Goal: Information Seeking & Learning: Learn about a topic

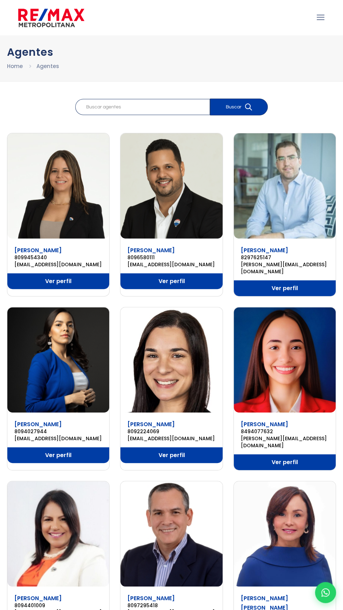
click at [58, 27] on img at bounding box center [51, 17] width 66 height 21
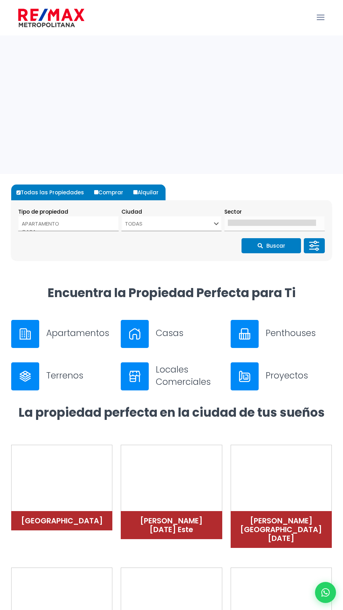
select select
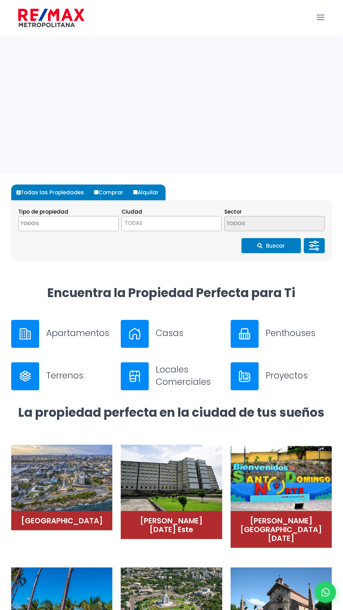
click at [188, 224] on span "TODAS" at bounding box center [172, 223] width 100 height 10
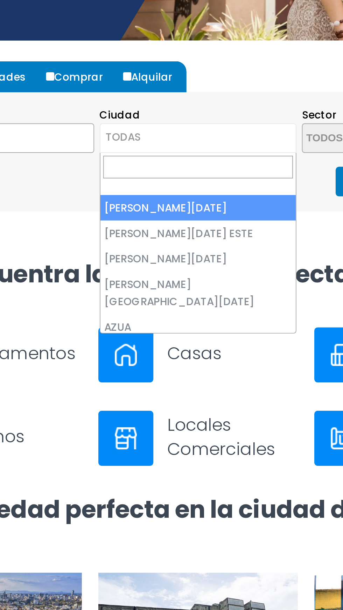
select select "149"
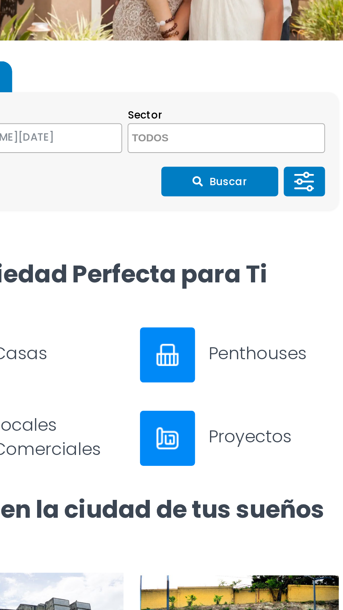
click at [287, 248] on button "Buscar" at bounding box center [272, 245] width 60 height 15
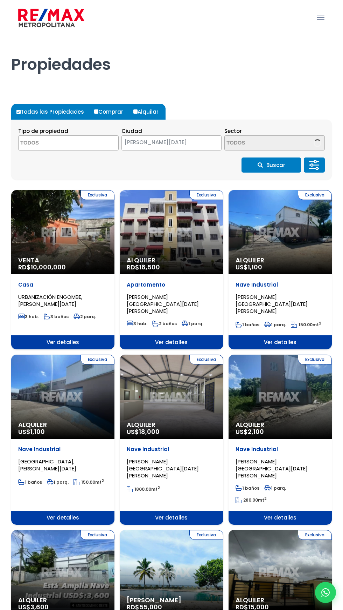
select select
select select "149"
click at [125, 117] on label "Comprar" at bounding box center [112, 112] width 38 height 16
click at [98, 114] on input "Comprar" at bounding box center [96, 111] width 4 height 4
radio input "true"
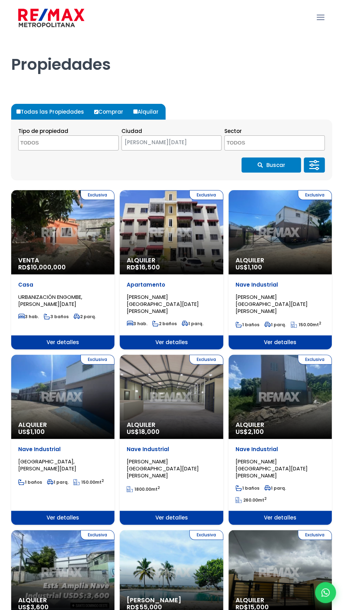
click at [134, 111] on input "Alquilar" at bounding box center [136, 111] width 4 height 4
radio input "true"
click at [134, 112] on input "Alquilar" at bounding box center [136, 112] width 4 height 4
click at [260, 165] on icon "submit" at bounding box center [260, 164] width 5 height 5
click at [268, 168] on button "Buscar" at bounding box center [272, 164] width 60 height 15
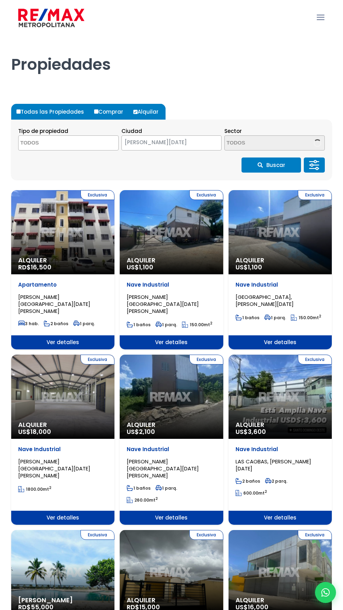
select select
select select "149"
click at [81, 145] on textarea "Search" at bounding box center [53, 143] width 68 height 15
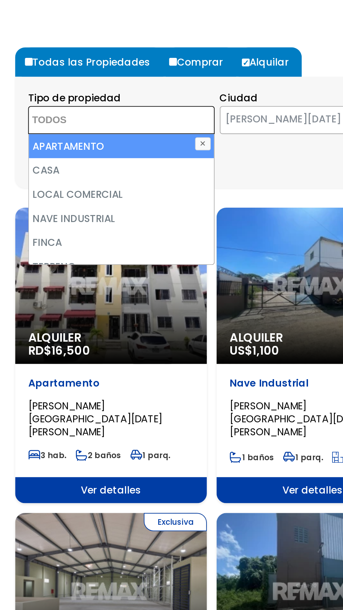
click at [87, 158] on li "APARTAMENTO" at bounding box center [69, 156] width 100 height 13
select select "apartment"
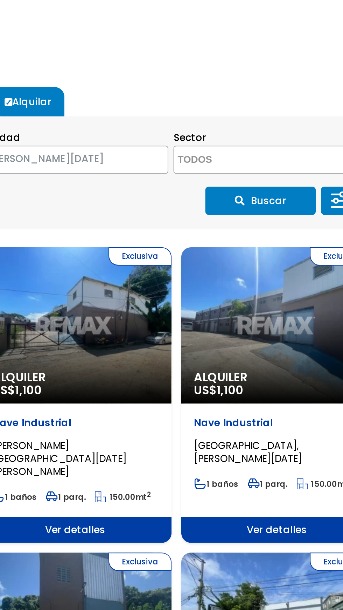
click at [268, 143] on textarea "Search" at bounding box center [259, 143] width 68 height 15
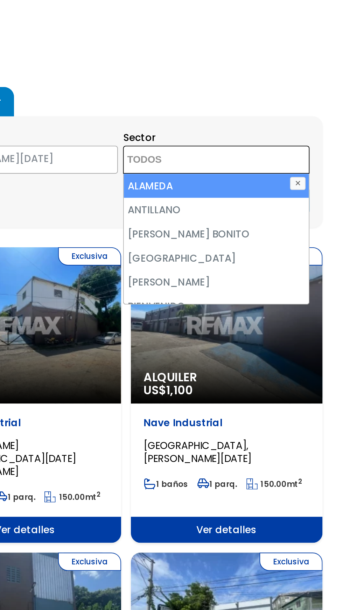
click at [301, 111] on form "Todas las Propiedades Comprar Alquilar Tipo de propiedad APARTAMENTO CASA LOCAL…" at bounding box center [171, 142] width 321 height 76
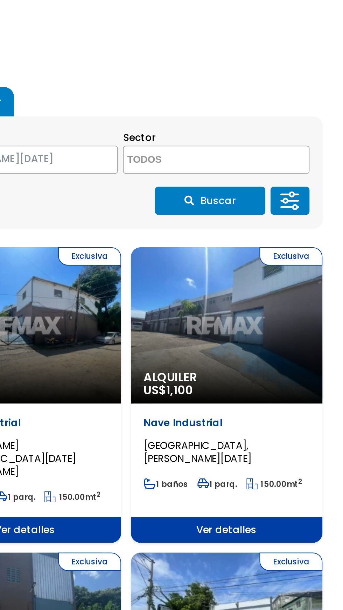
click at [291, 163] on button "Buscar" at bounding box center [272, 164] width 60 height 15
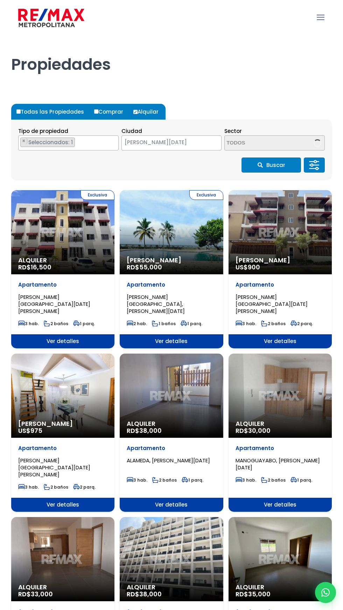
select select "149"
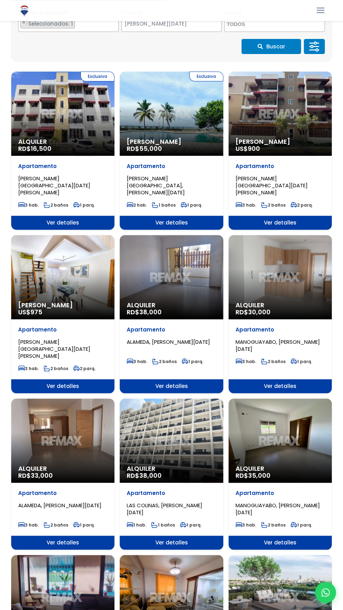
scroll to position [116, 0]
